Goal: Information Seeking & Learning: Learn about a topic

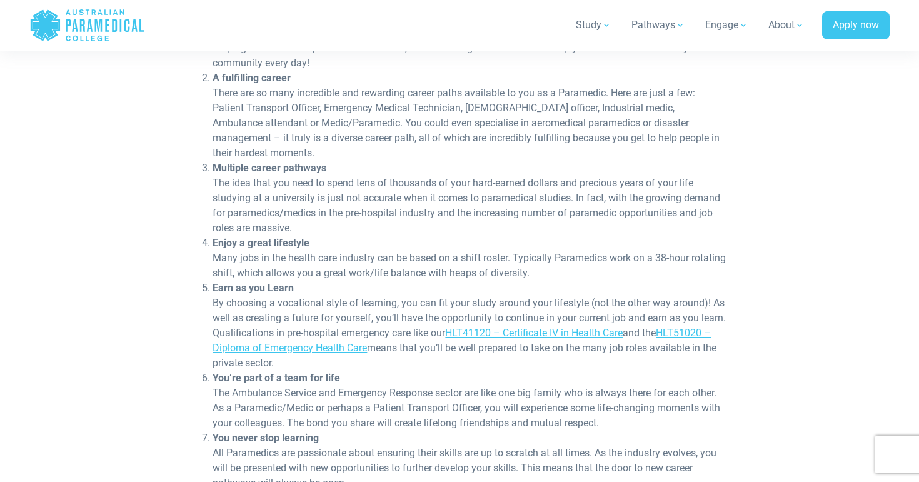
scroll to position [524, 0]
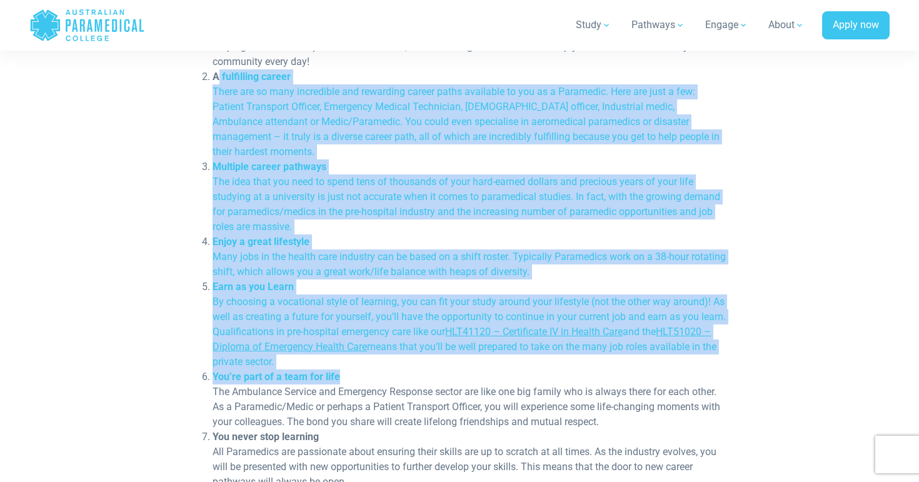
drag, startPoint x: 218, startPoint y: 83, endPoint x: 385, endPoint y: 363, distance: 326.2
click at [385, 363] on ol "Make a difference to your community Helping others is an experience like no oth…" at bounding box center [460, 362] width 534 height 676
click at [385, 370] on li "You’re part of a team for life The Ambulance Service and Emergency Response sec…" at bounding box center [470, 400] width 514 height 60
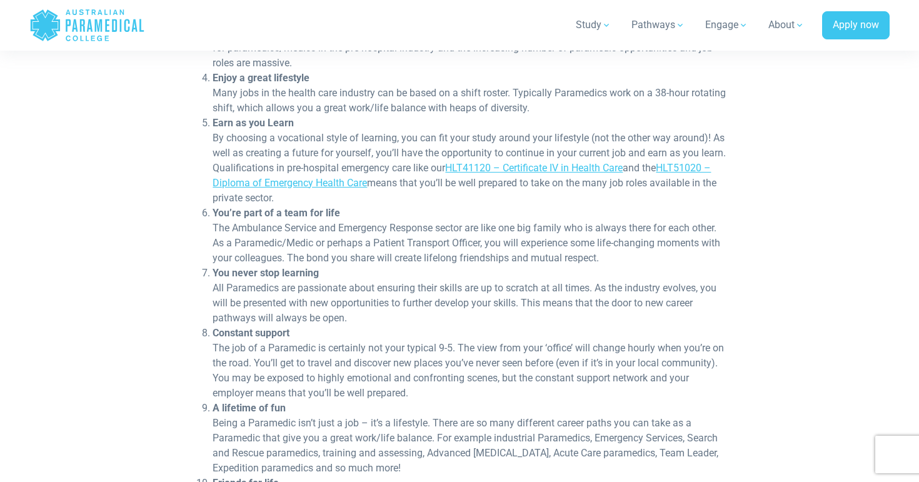
scroll to position [689, 0]
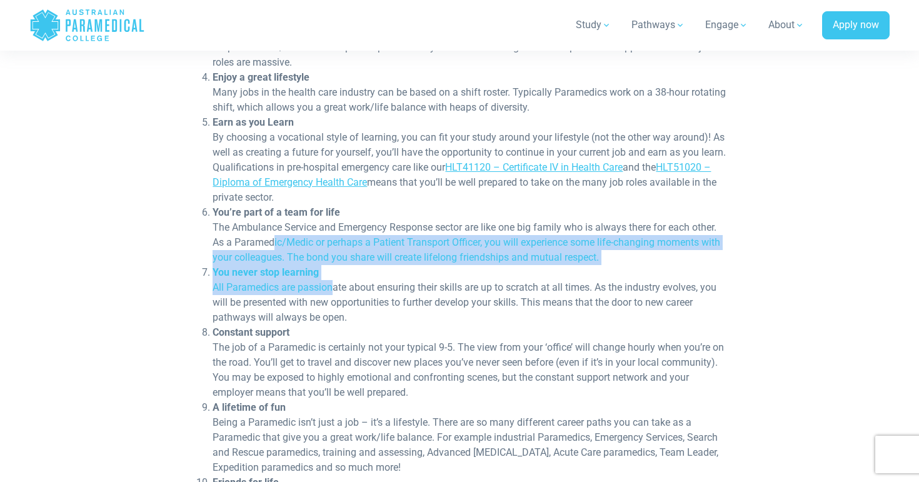
drag, startPoint x: 274, startPoint y: 225, endPoint x: 327, endPoint y: 273, distance: 70.9
click at [327, 273] on ol "Make a difference to your community Helping others is an experience like no oth…" at bounding box center [460, 198] width 534 height 676
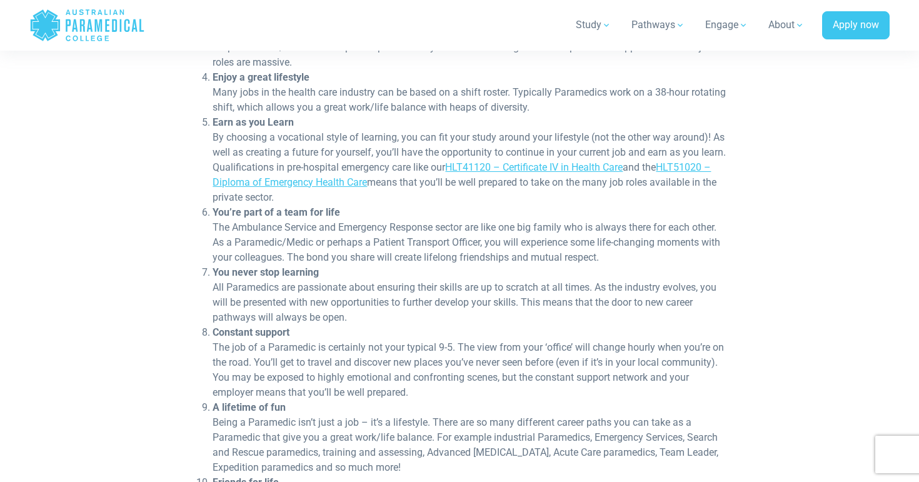
click at [325, 286] on li "You never stop learning All Paramedics are passionate about ensuring their skil…" at bounding box center [470, 295] width 514 height 60
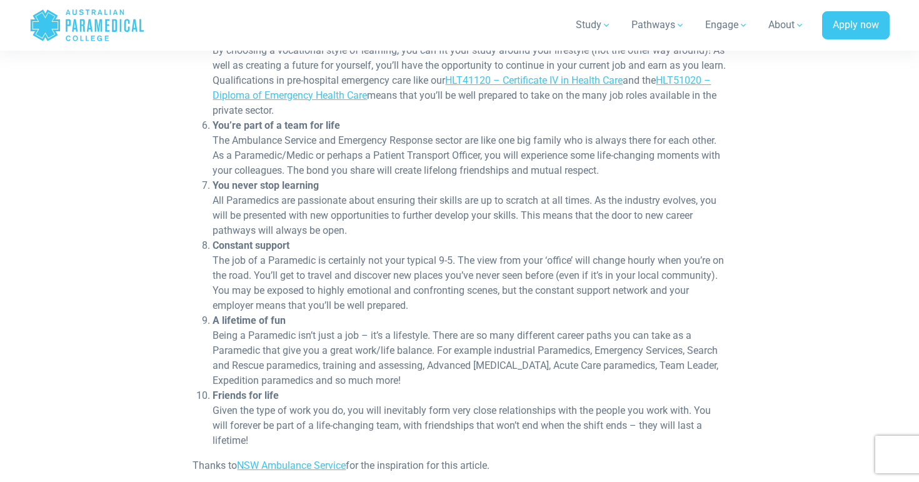
scroll to position [773, 0]
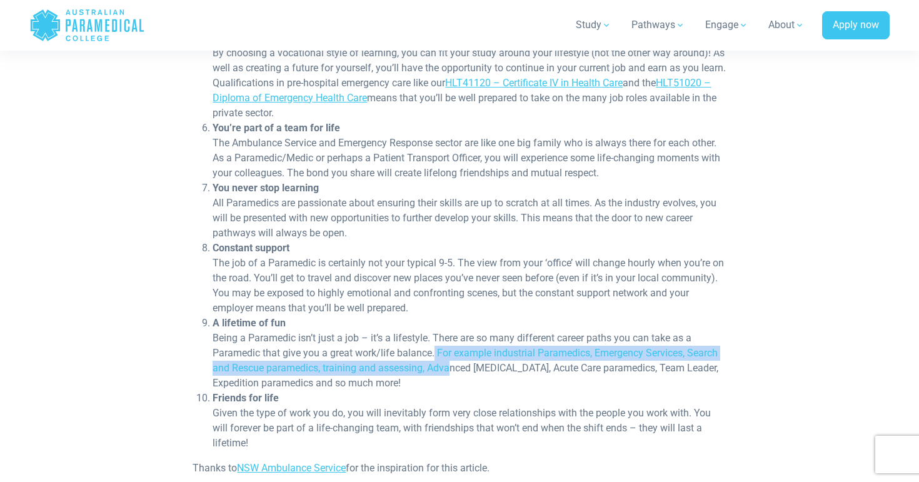
drag, startPoint x: 435, startPoint y: 335, endPoint x: 455, endPoint y: 352, distance: 26.6
click at [455, 352] on li "A lifetime of fun Being a Paramedic isn’t just a job – it’s a lifestyle. There …" at bounding box center [470, 353] width 514 height 75
click at [455, 355] on li "A lifetime of fun Being a Paramedic isn’t just a job – it’s a lifestyle. There …" at bounding box center [470, 353] width 514 height 75
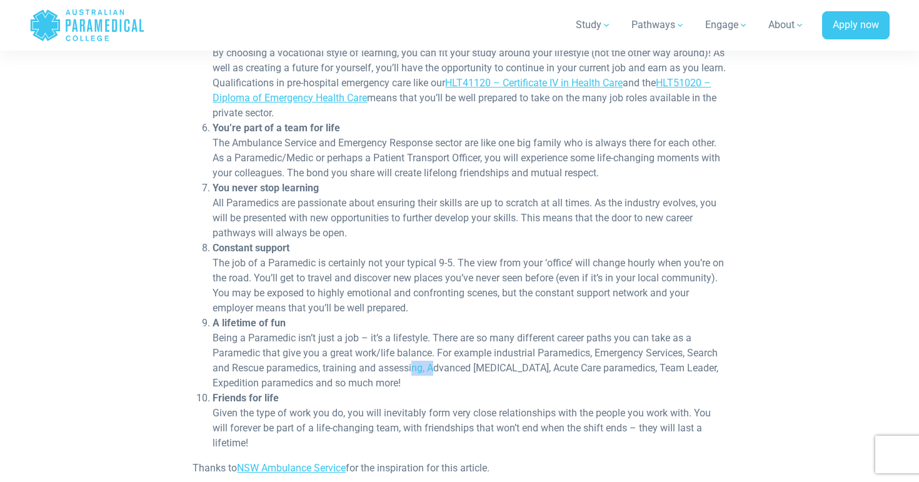
drag, startPoint x: 413, startPoint y: 355, endPoint x: 438, endPoint y: 355, distance: 25.0
click at [438, 355] on li "A lifetime of fun Being a Paramedic isn’t just a job – it’s a lifestyle. There …" at bounding box center [470, 353] width 514 height 75
click at [443, 356] on li "A lifetime of fun Being a Paramedic isn’t just a job – it’s a lifestyle. There …" at bounding box center [470, 353] width 514 height 75
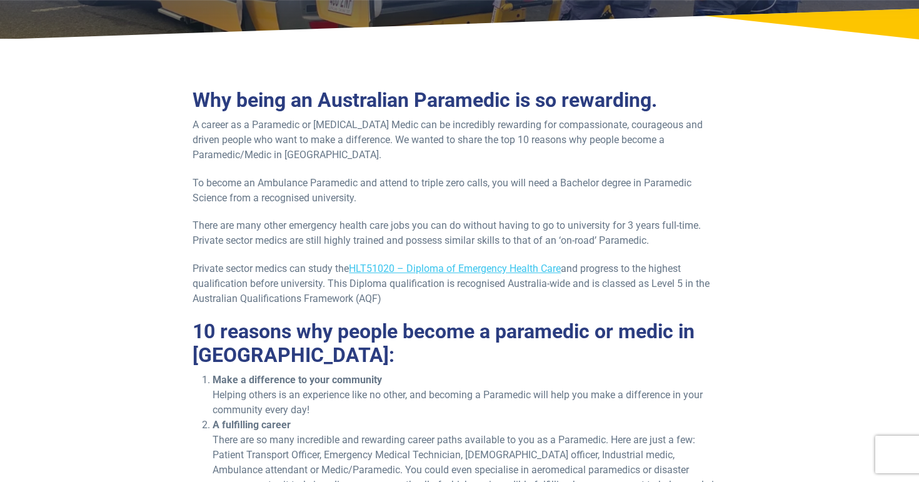
scroll to position [0, 0]
